Goal: Book appointment/travel/reservation

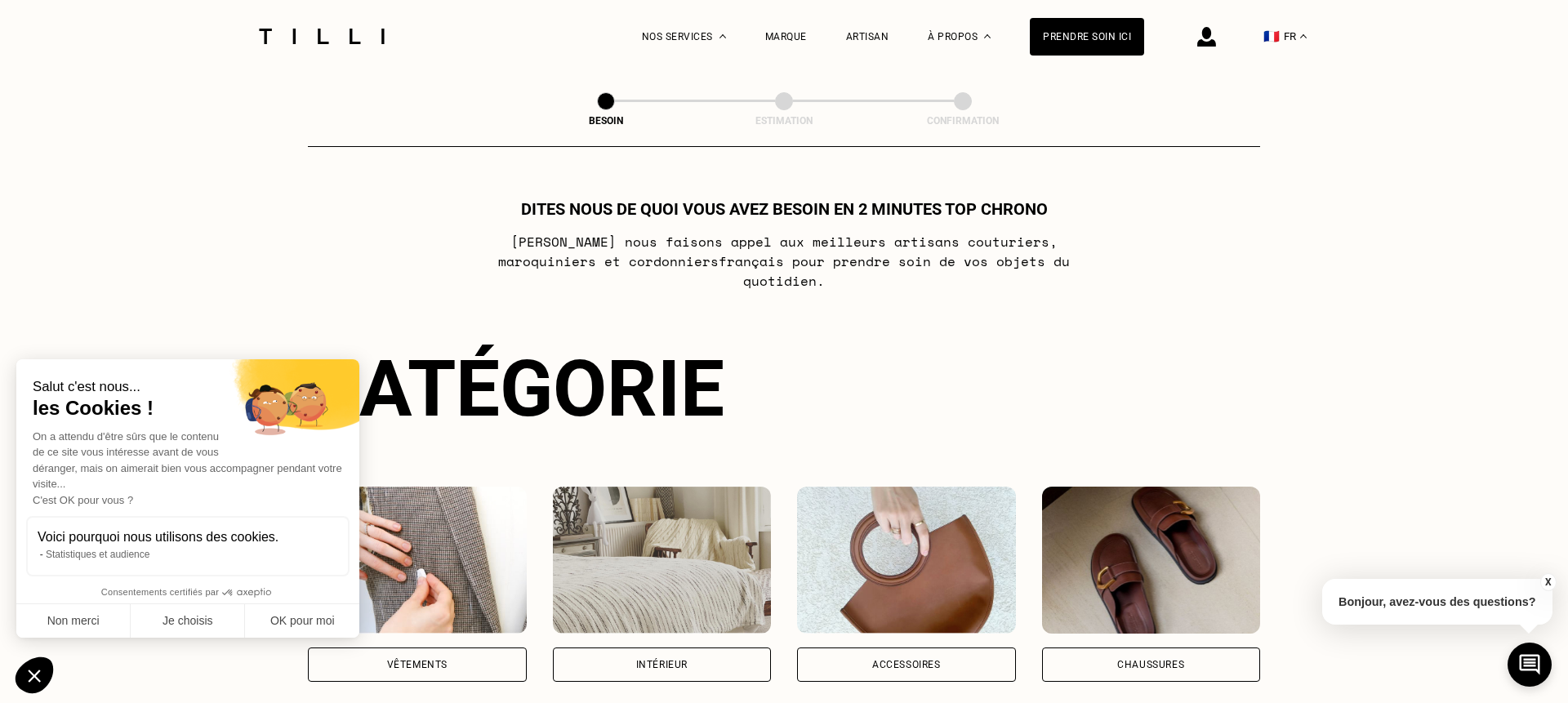
scroll to position [148, 0]
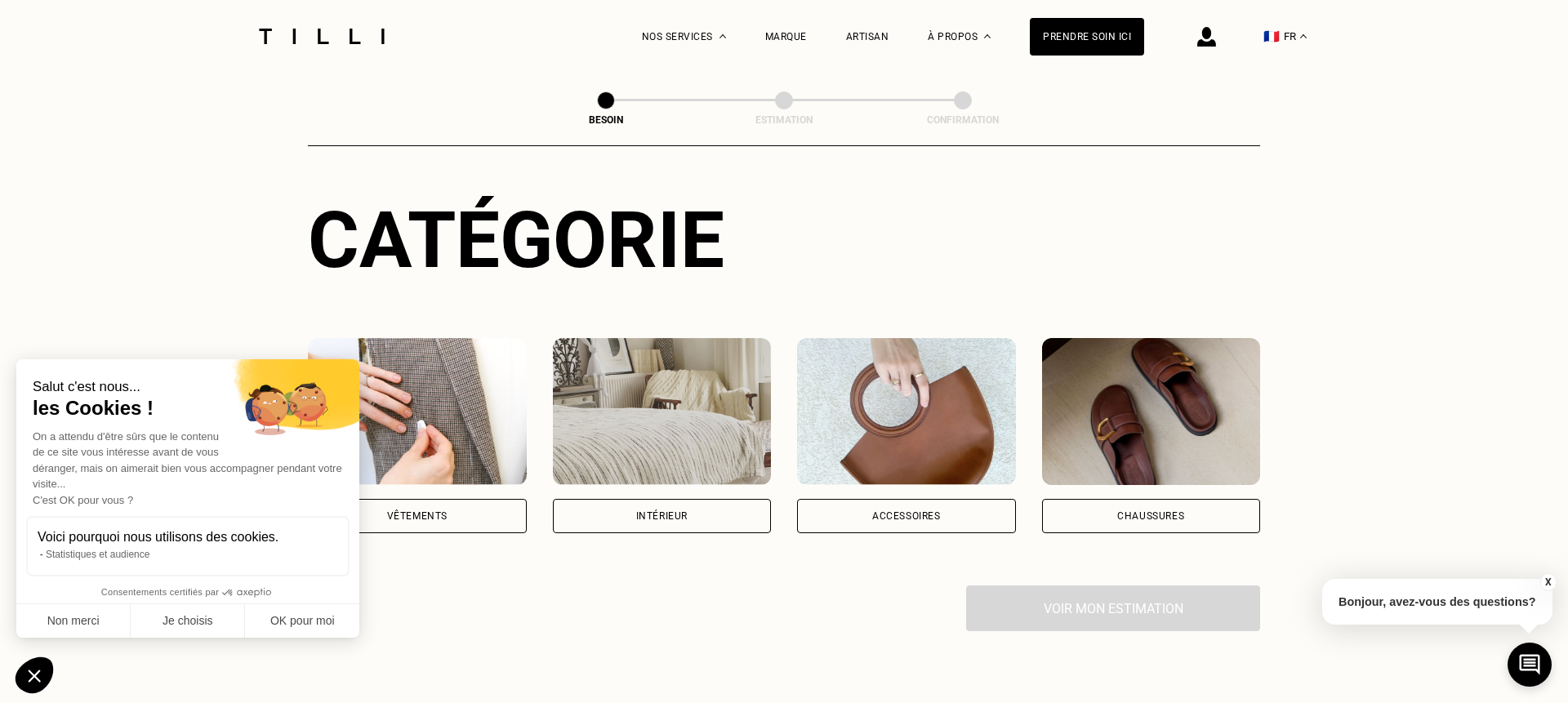
click at [471, 498] on div "Vêtements" at bounding box center [417, 516] width 219 height 35
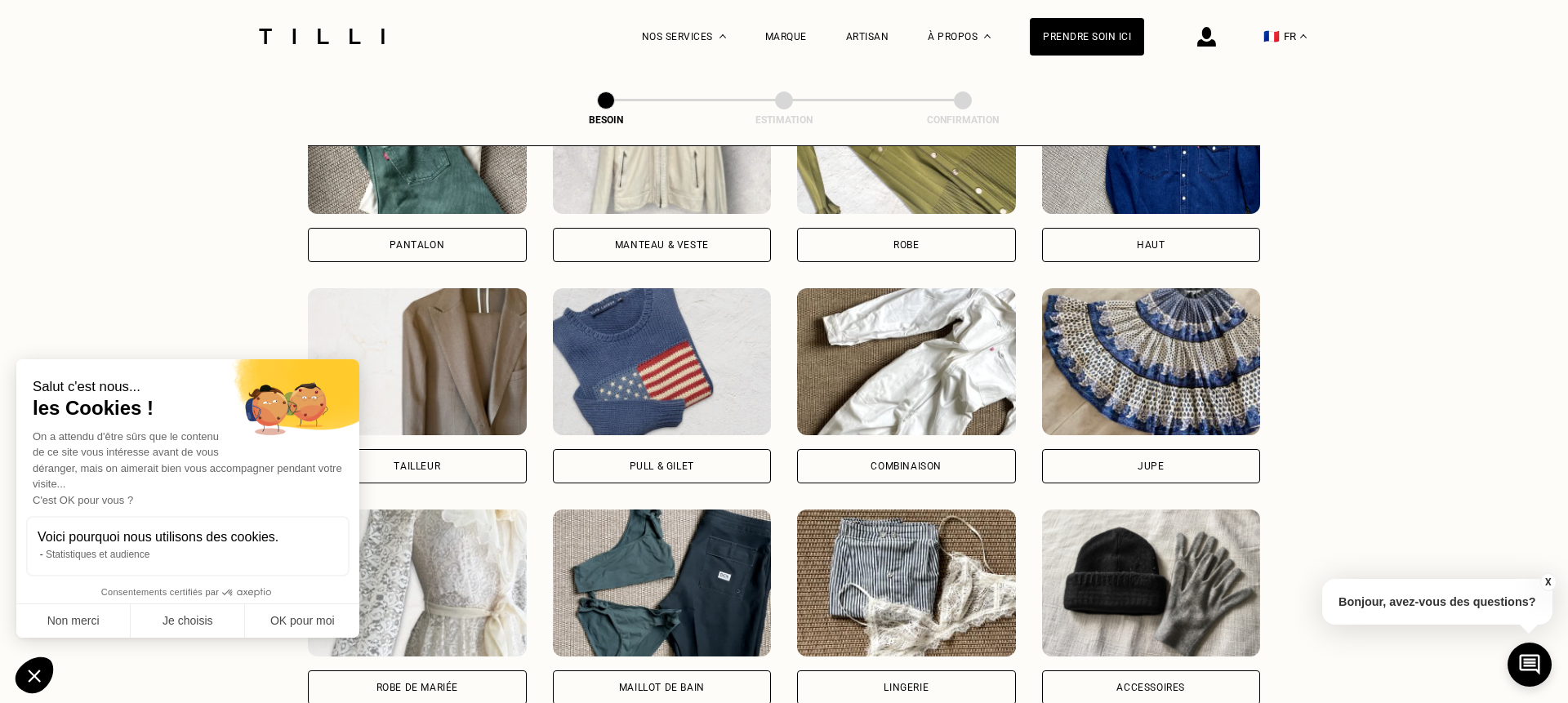
scroll to position [952, 0]
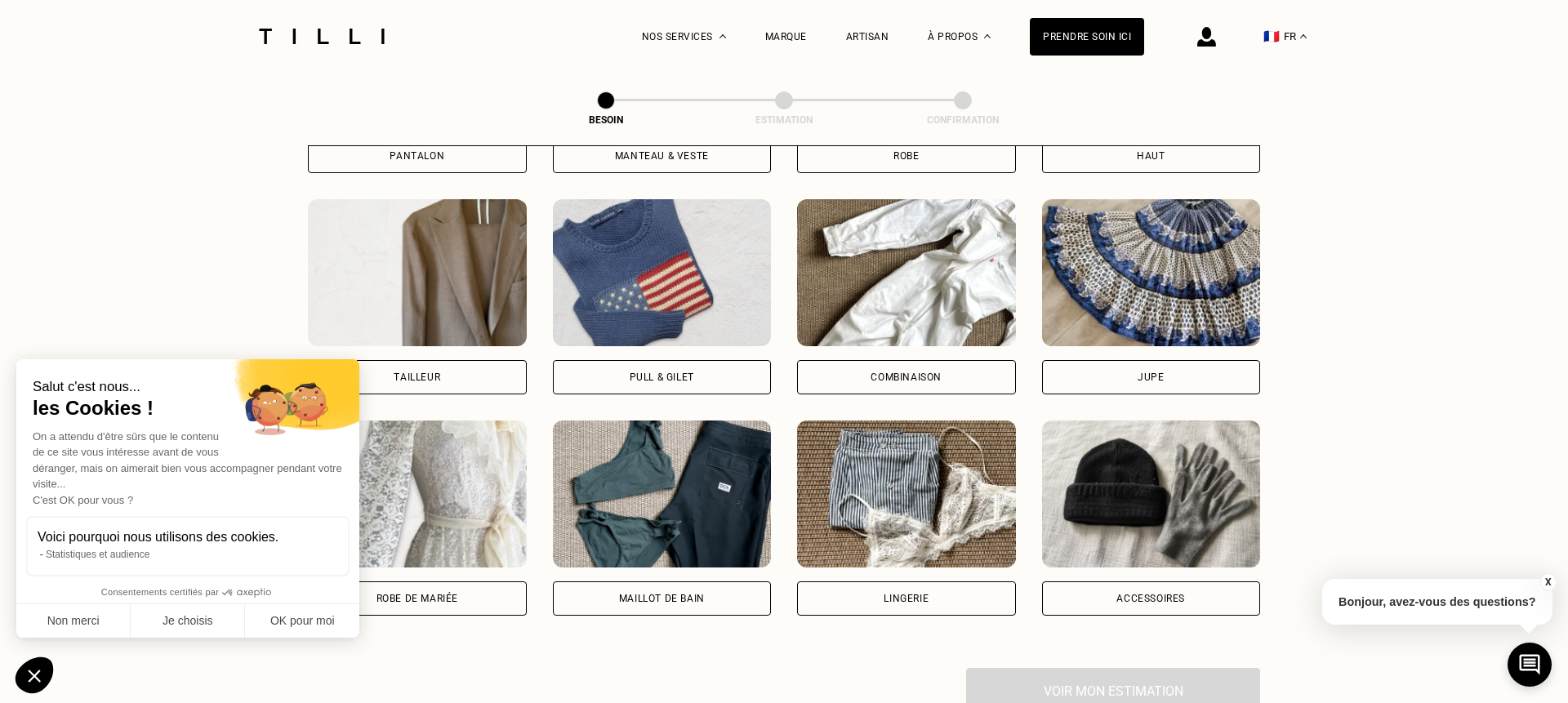
click at [623, 363] on div "Pull & gilet" at bounding box center [662, 377] width 219 height 35
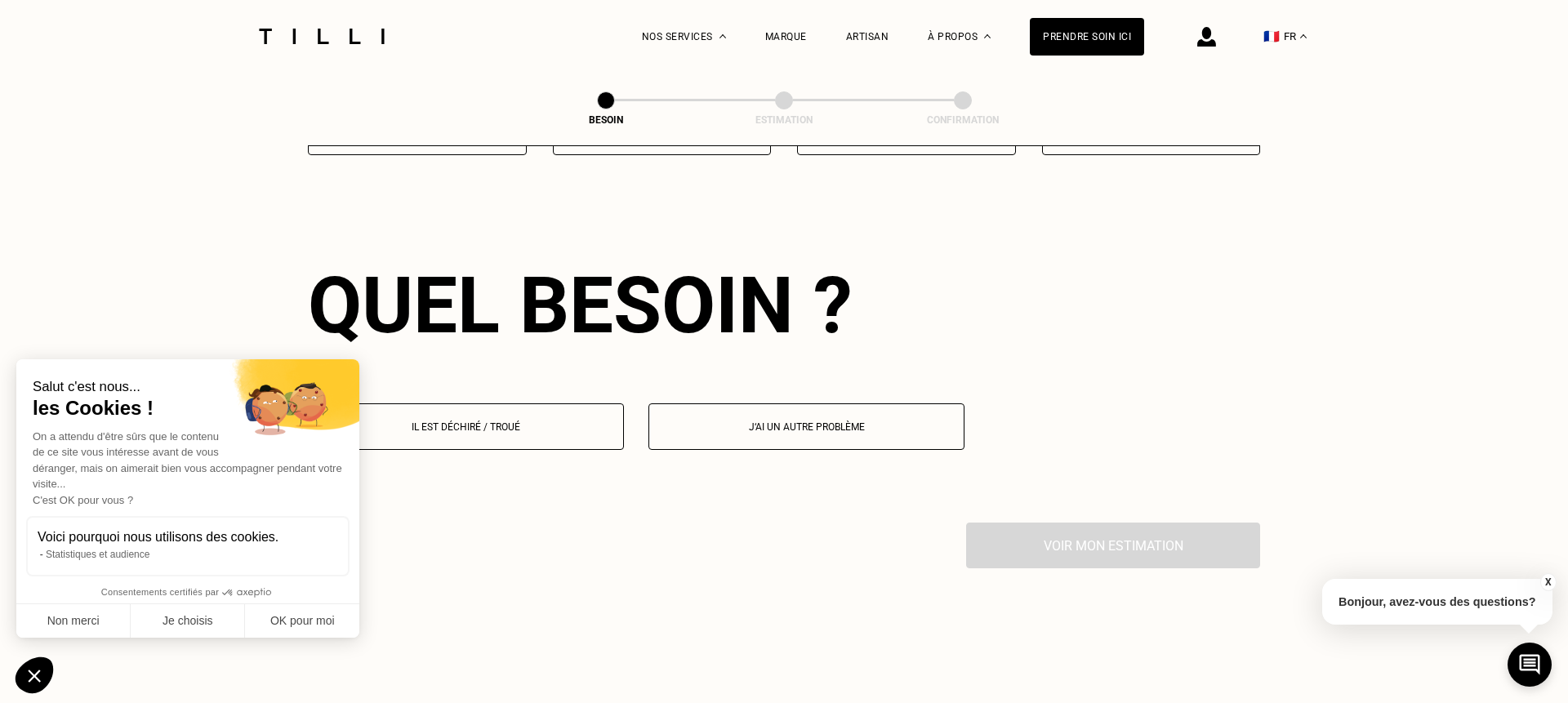
scroll to position [1417, 0]
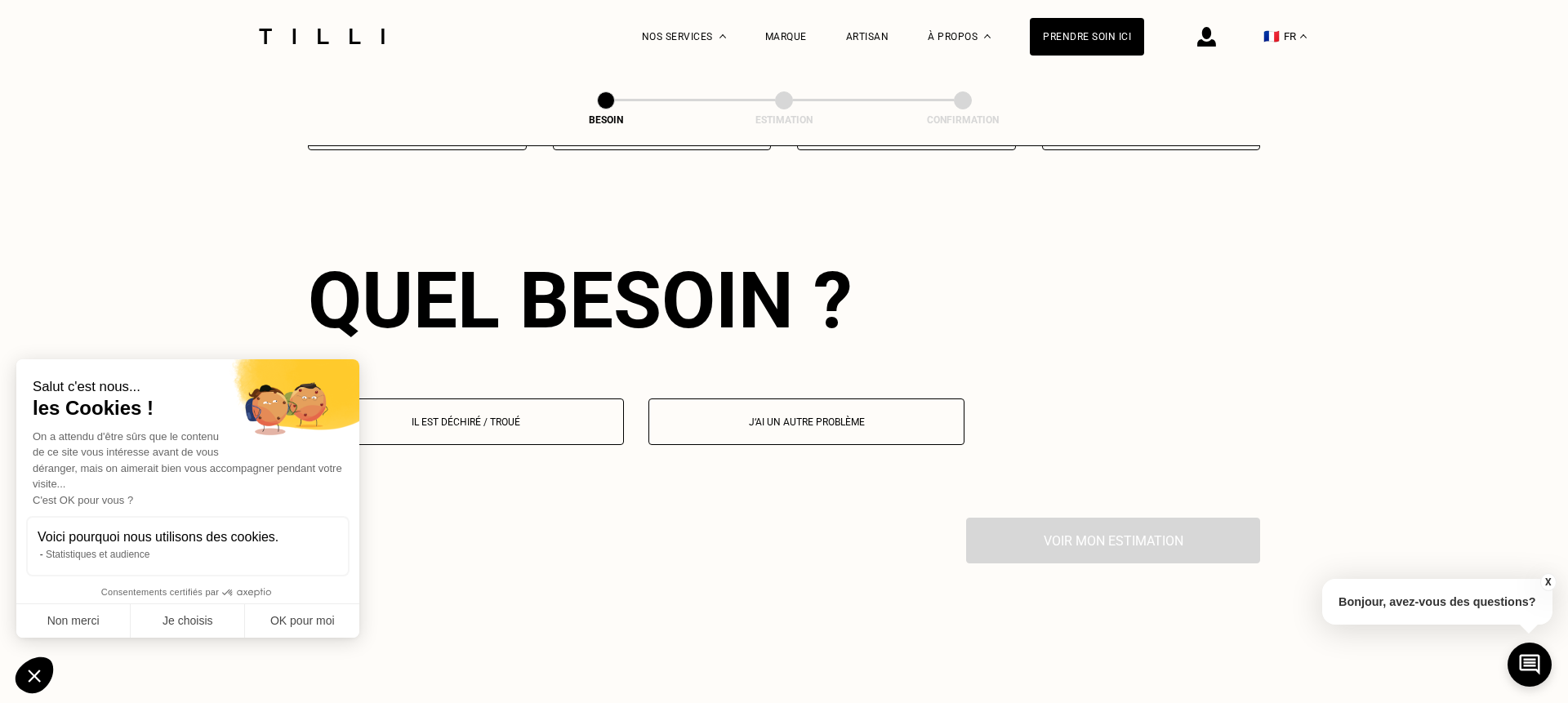
click at [591, 417] on p "Il est déchiré / troué" at bounding box center [466, 422] width 298 height 12
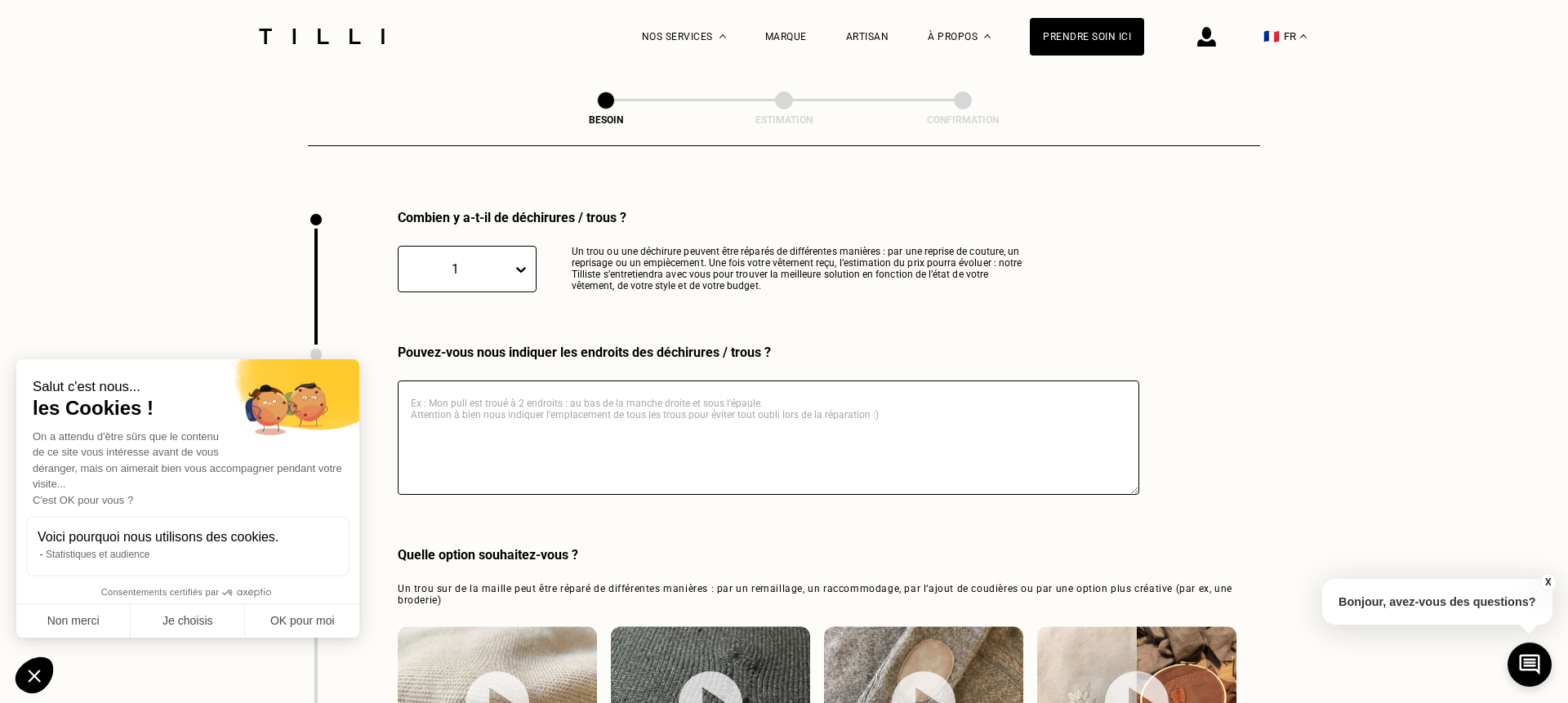
scroll to position [1733, 0]
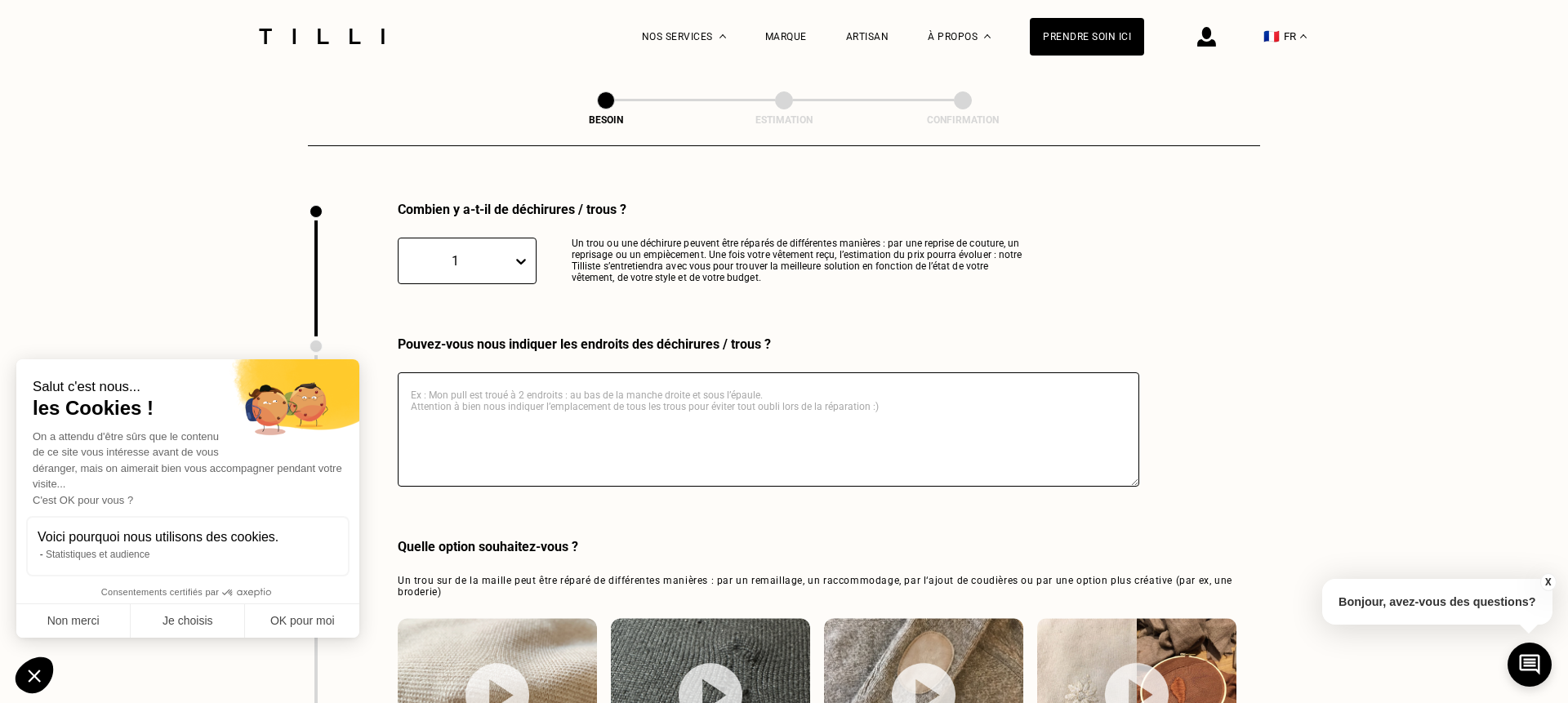
click at [591, 406] on textarea at bounding box center [768, 429] width 741 height 115
type textarea "Mon pull est troué au niveau de 2 endroits au niveau de la [GEOGRAPHIC_DATA]. C…"
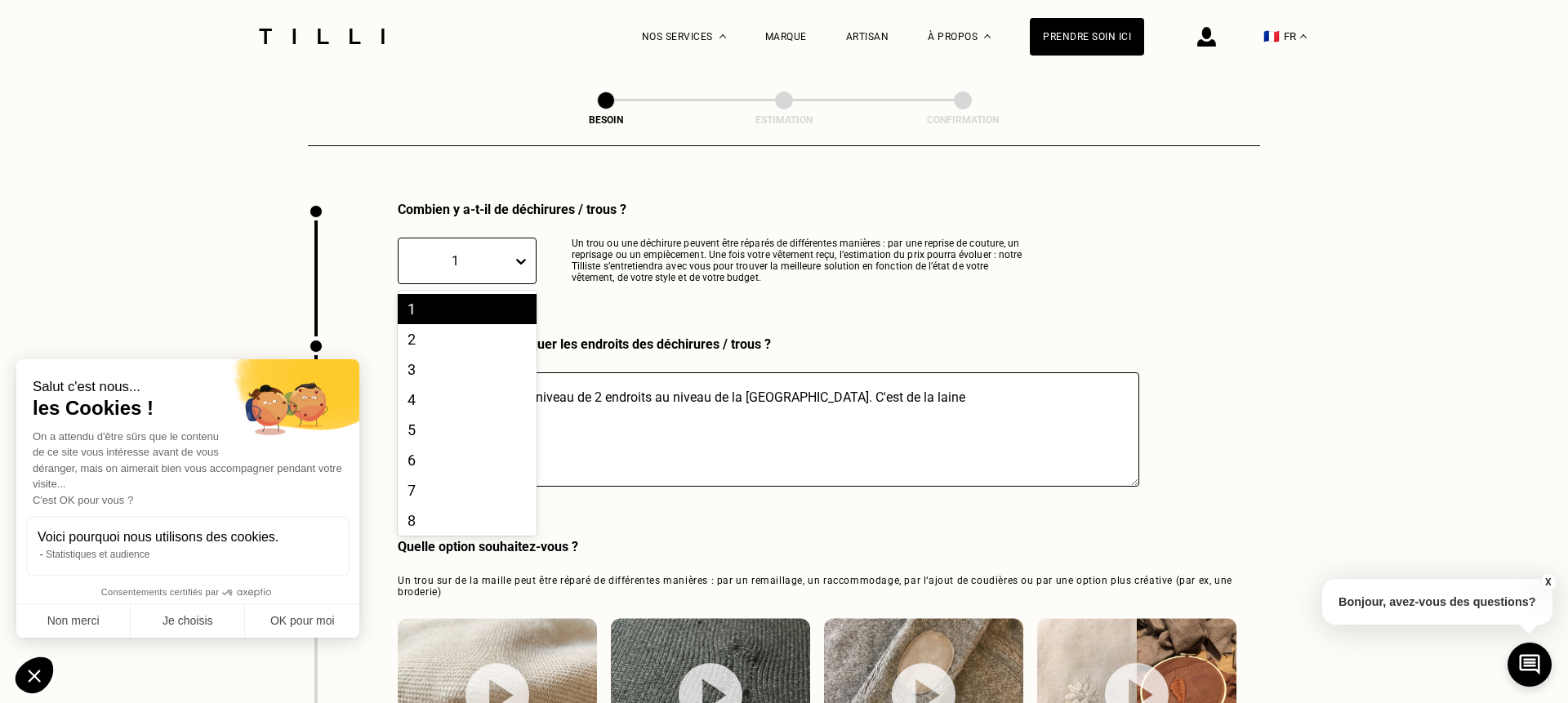
click at [442, 253] on div "1" at bounding box center [455, 260] width 97 height 15
click at [439, 299] on div "1" at bounding box center [467, 308] width 139 height 30
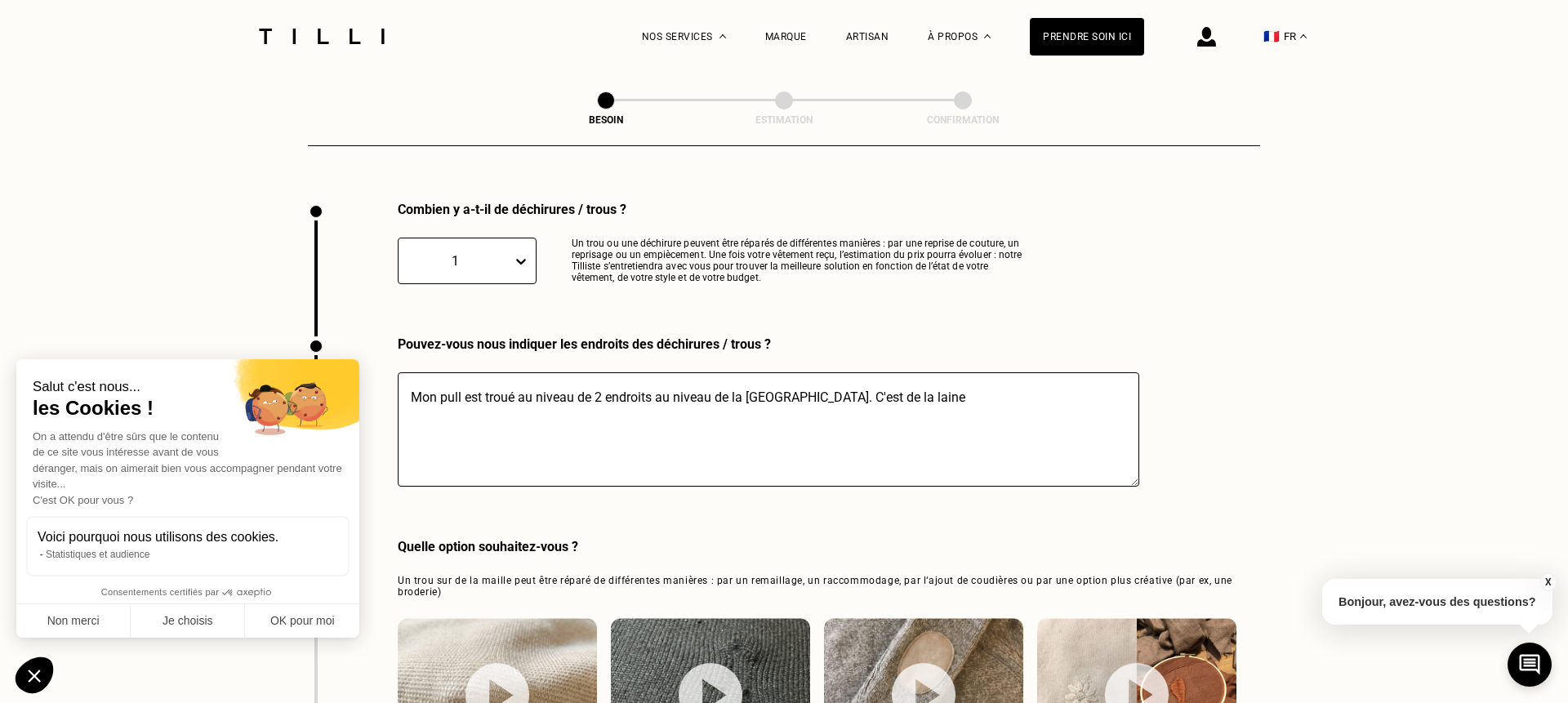
click at [451, 256] on div "1" at bounding box center [467, 260] width 139 height 46
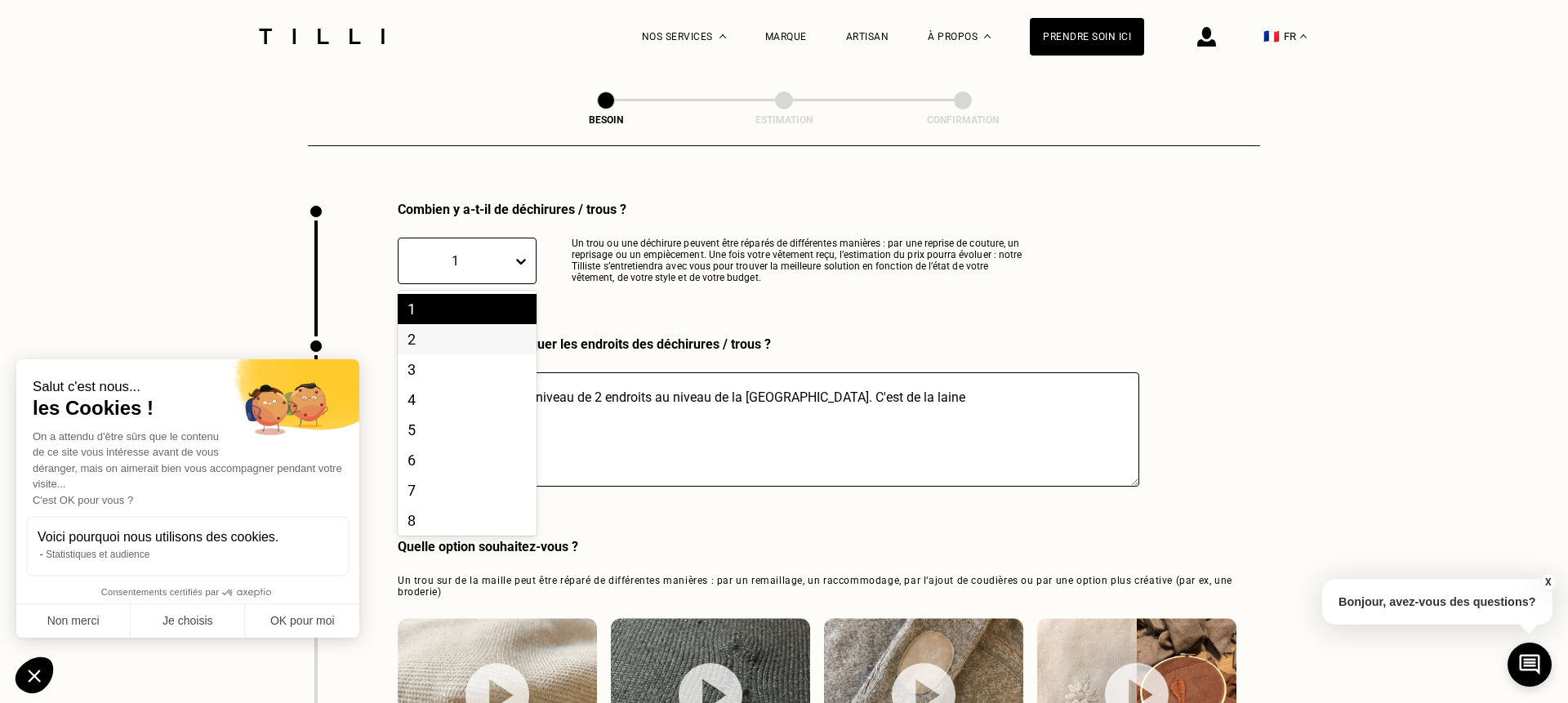
click at [436, 324] on div "2" at bounding box center [467, 338] width 139 height 30
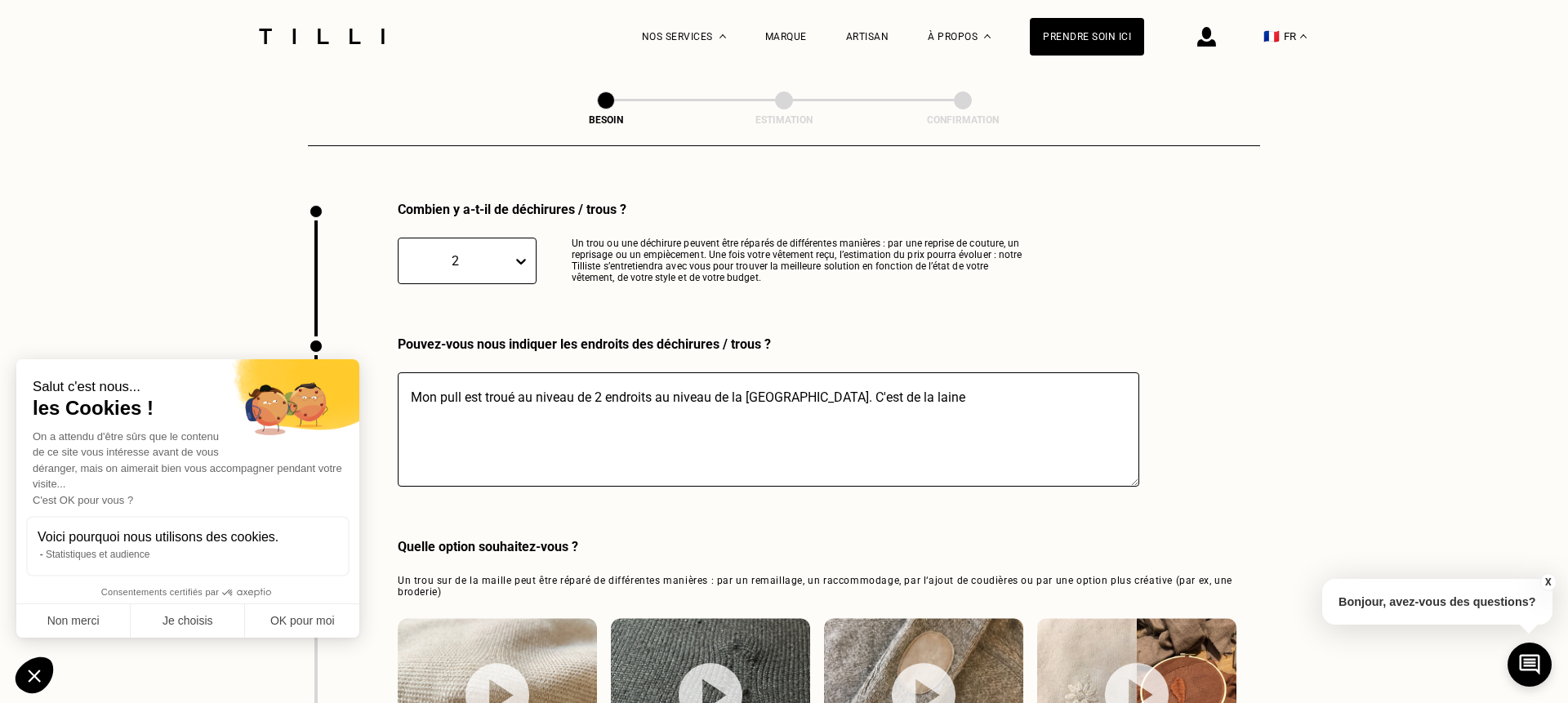
scroll to position [2206, 0]
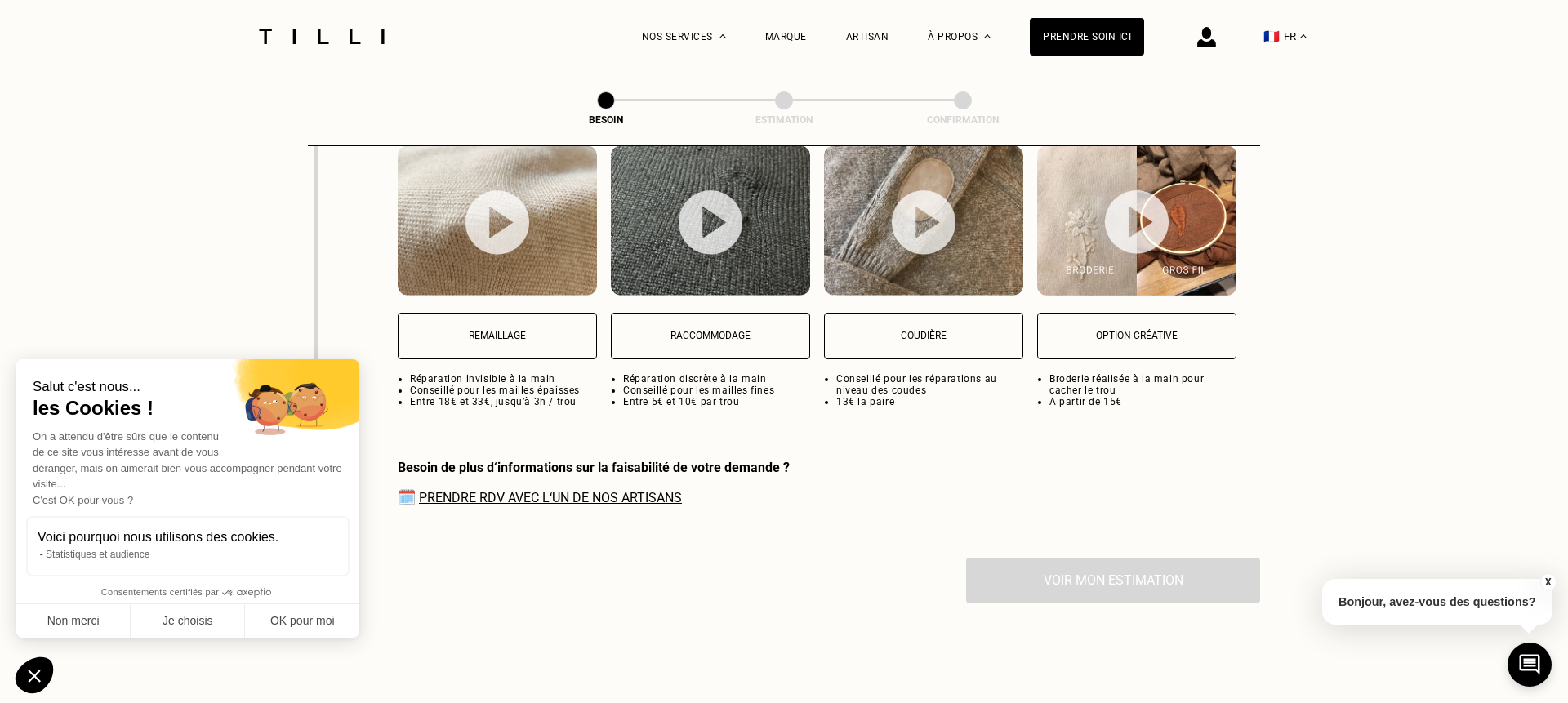
click at [568, 330] on p "Remaillage" at bounding box center [497, 336] width 181 height 12
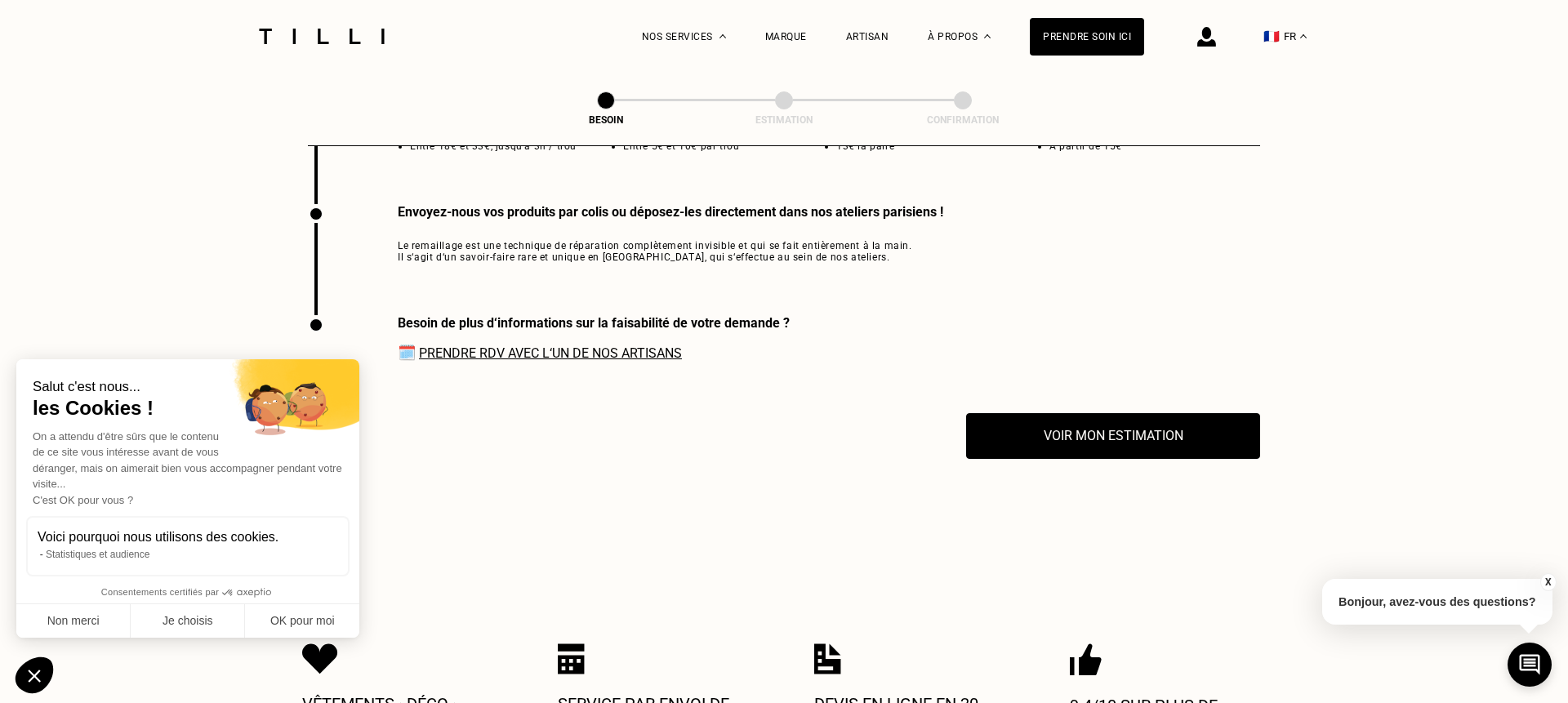
scroll to position [2464, 0]
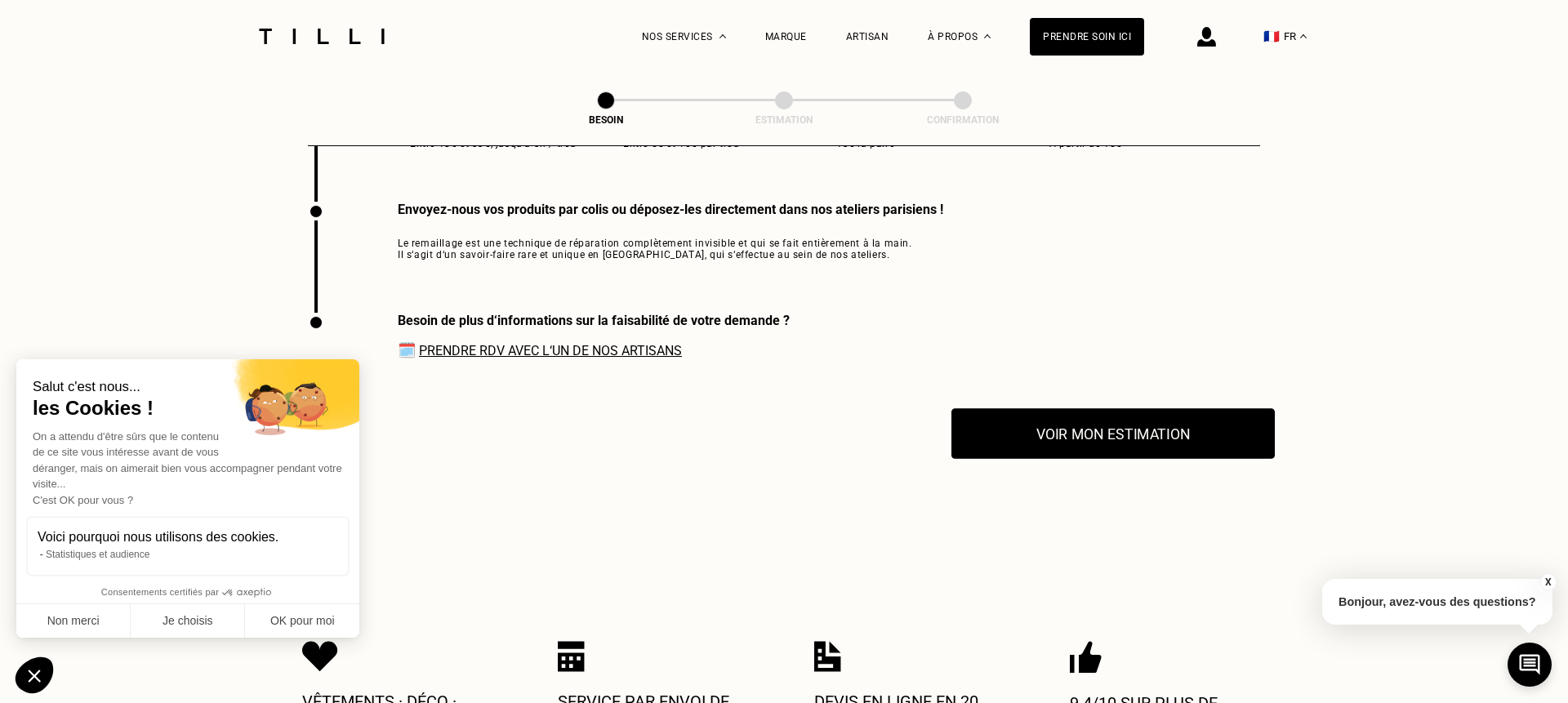
click at [1098, 408] on button "Voir mon estimation" at bounding box center [1112, 434] width 323 height 51
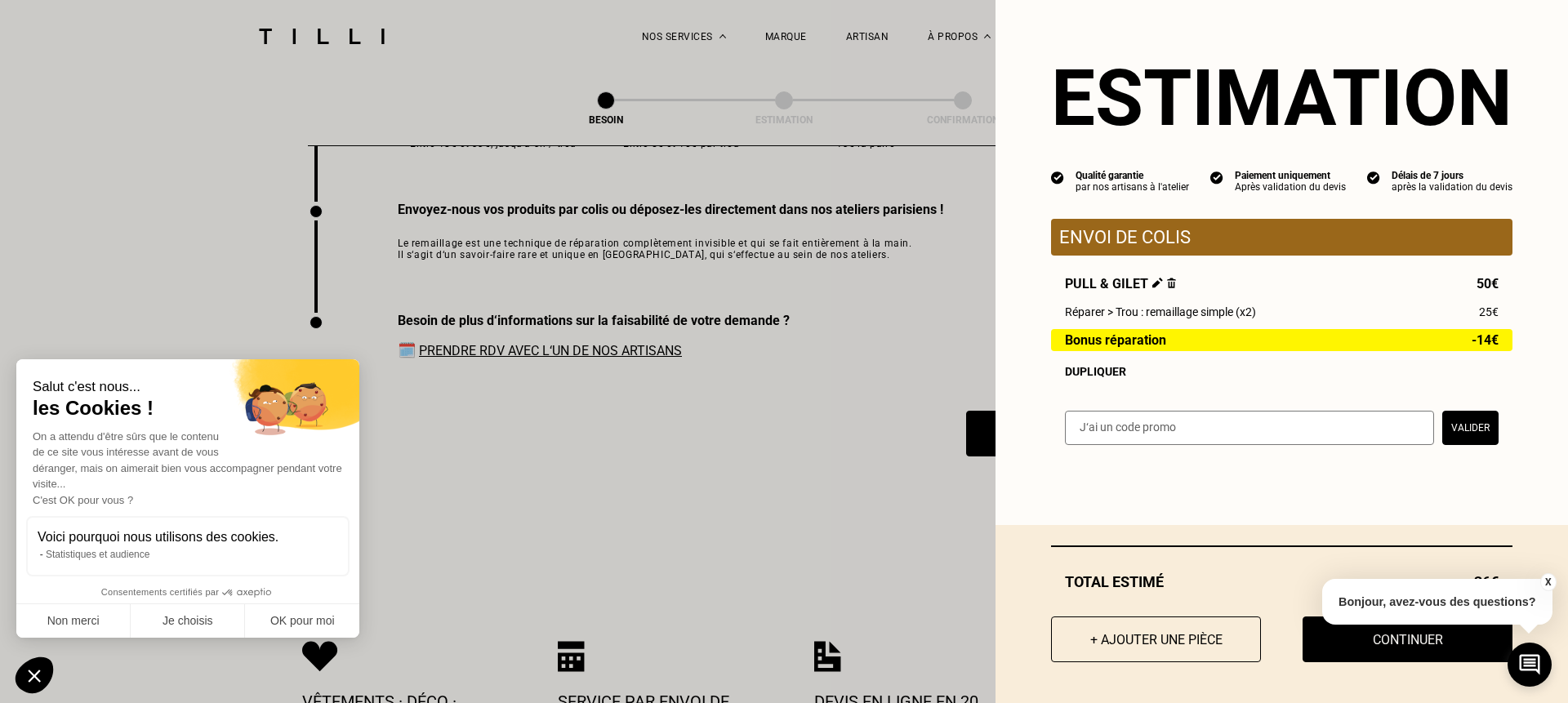
scroll to position [2510, 0]
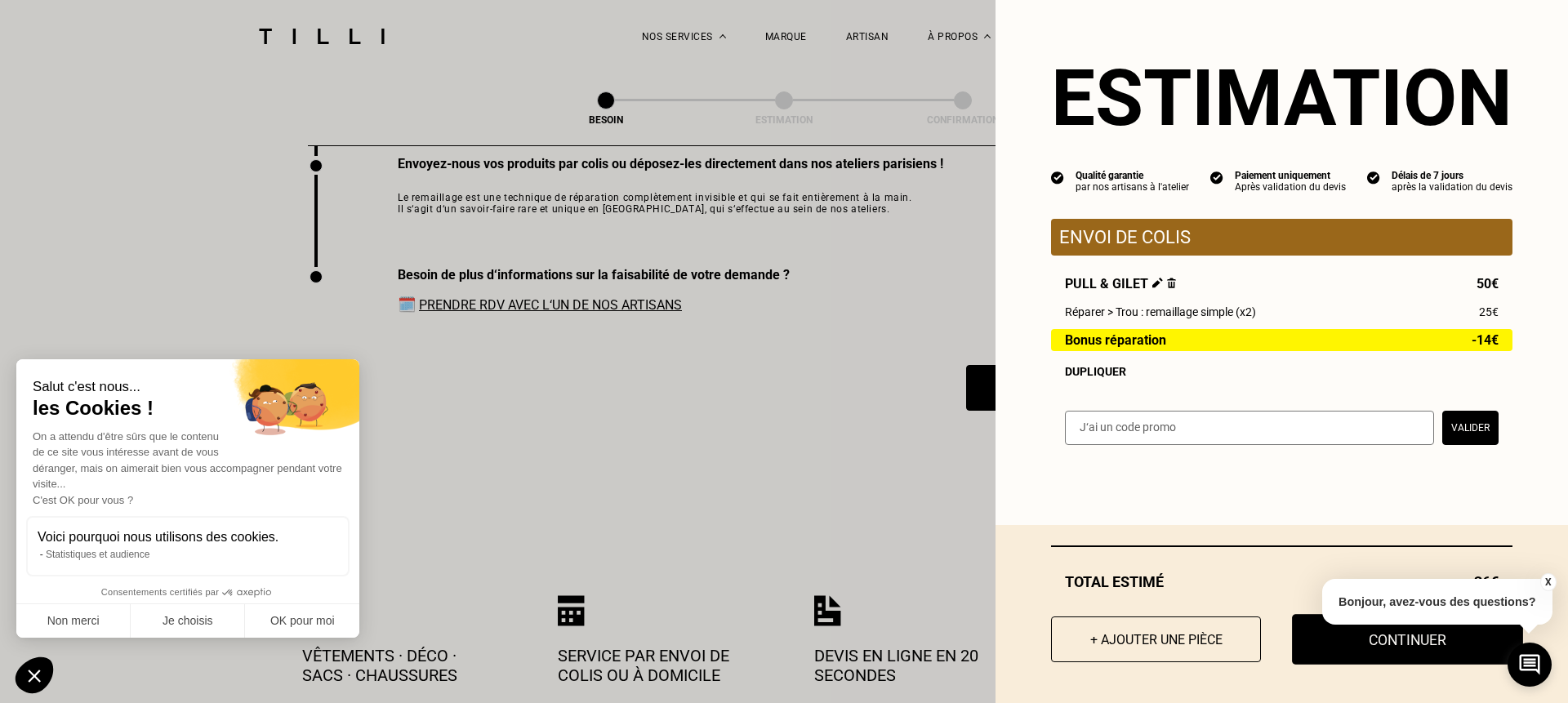
click at [1357, 642] on button "Continuer" at bounding box center [1407, 639] width 231 height 51
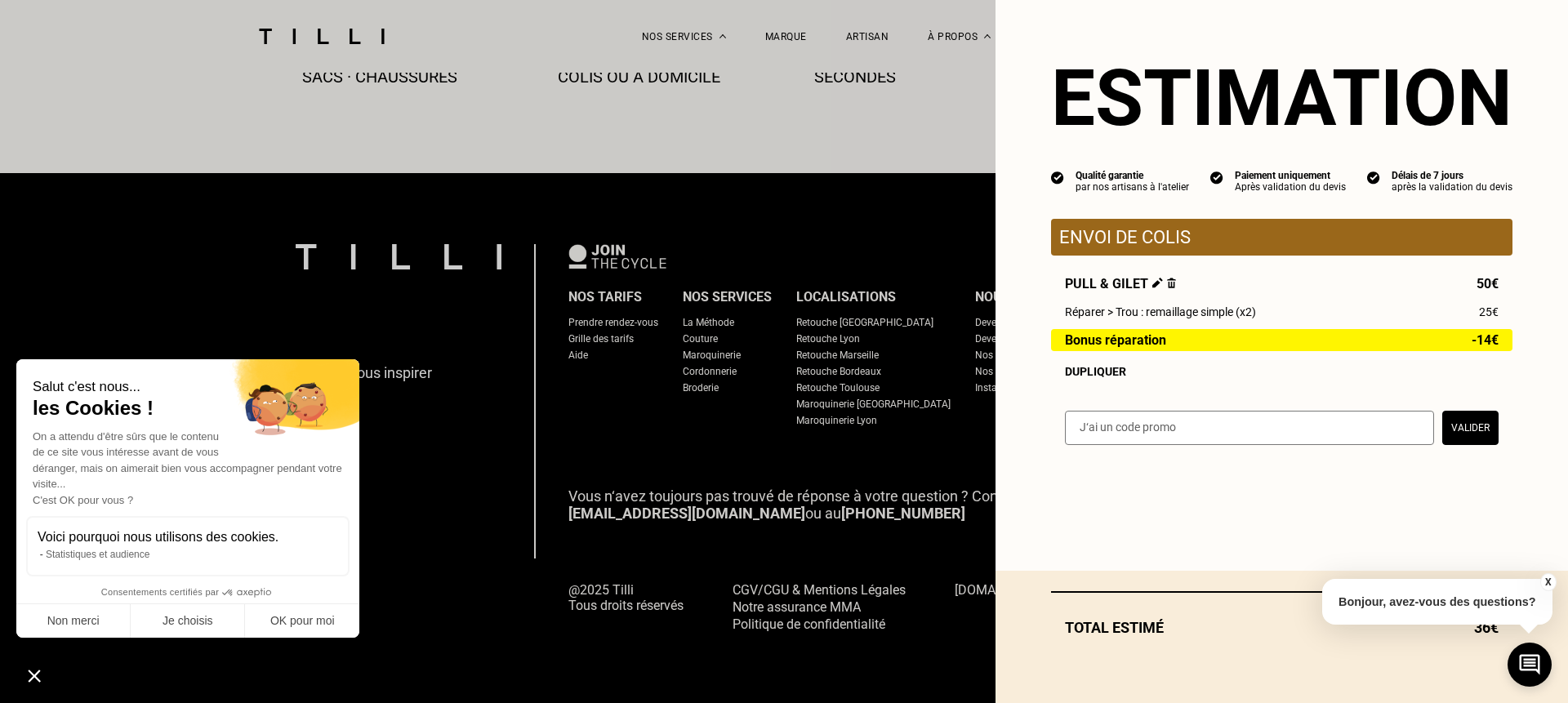
scroll to position [947, 0]
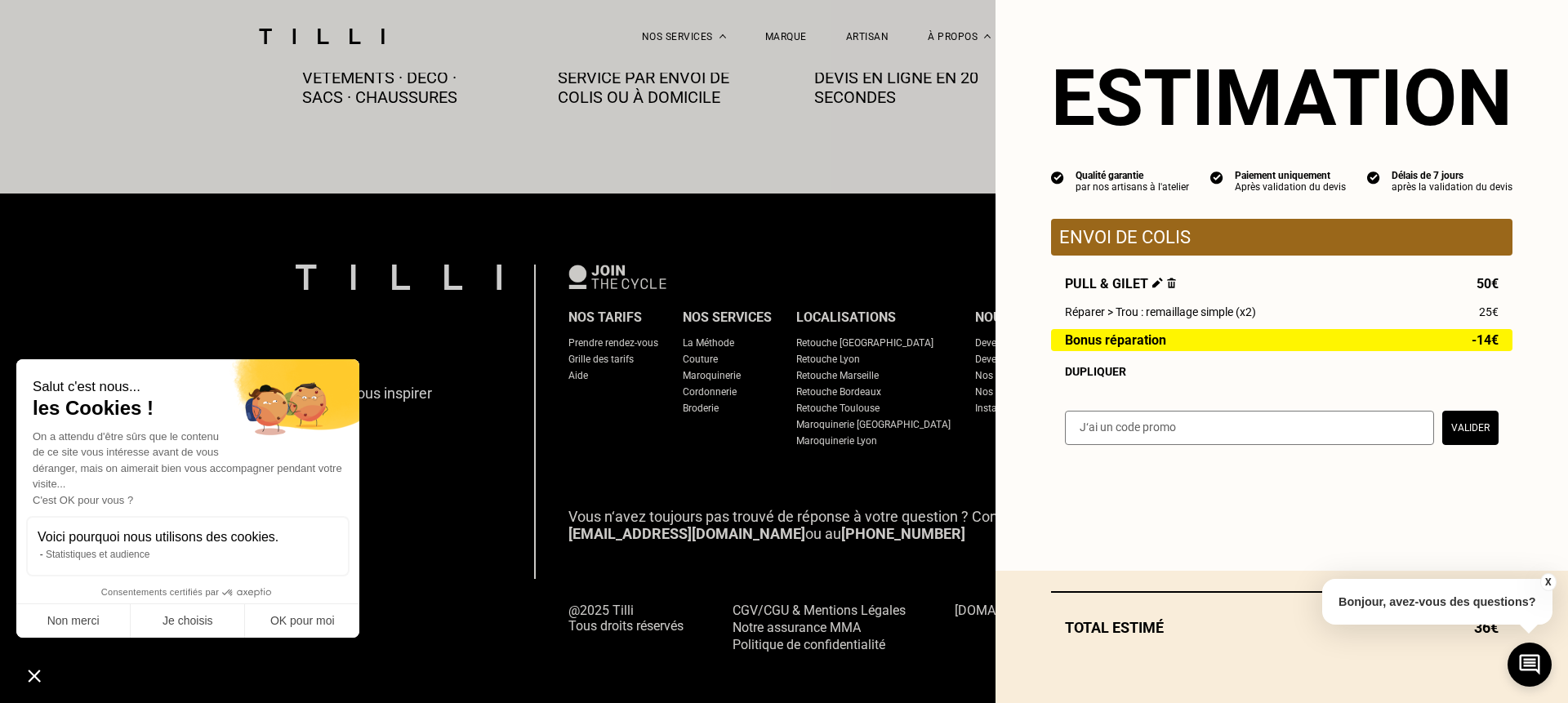
select select "FR"
